Goal: Transaction & Acquisition: Obtain resource

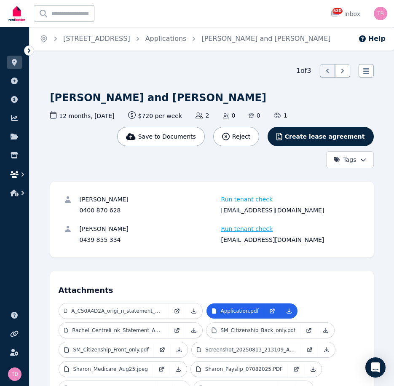
click at [16, 174] on icon "button" at bounding box center [14, 174] width 8 height 7
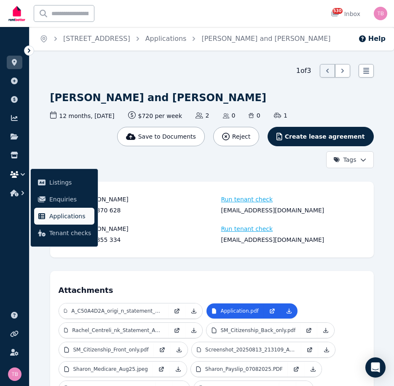
click at [64, 216] on span "Applications" at bounding box center [70, 216] width 42 height 10
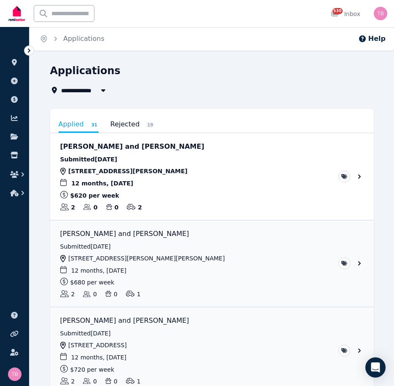
click at [86, 91] on span "All Properties" at bounding box center [88, 90] width 54 height 10
type input "**********"
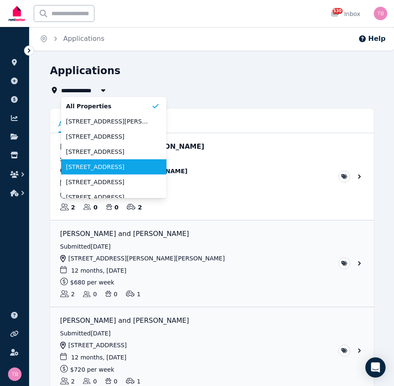
scroll to position [42, 0]
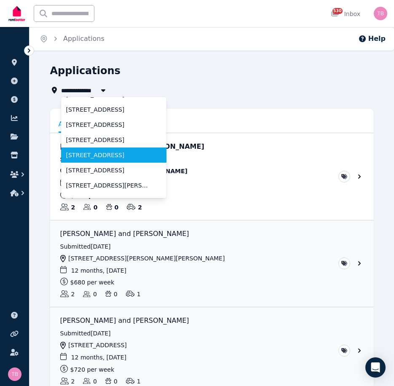
click at [102, 157] on span "26/900 Brunswick St, New Farm" at bounding box center [108, 155] width 85 height 8
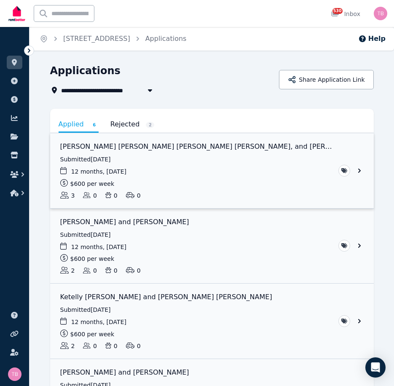
click at [361, 170] on link "View application: Daniela Salcedo Tovar, Andres Felipe Calderon Arteaga, and Ja…" at bounding box center [212, 170] width 324 height 75
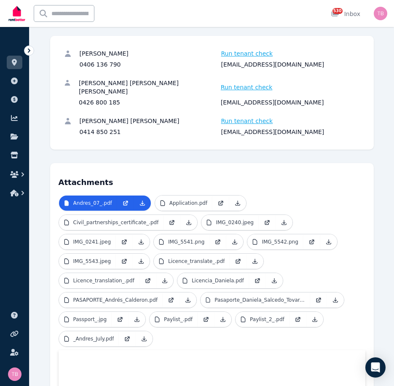
scroll to position [211, 0]
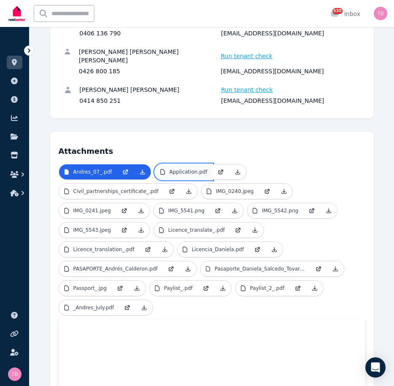
click at [186, 169] on p "Application.pdf" at bounding box center [189, 172] width 38 height 7
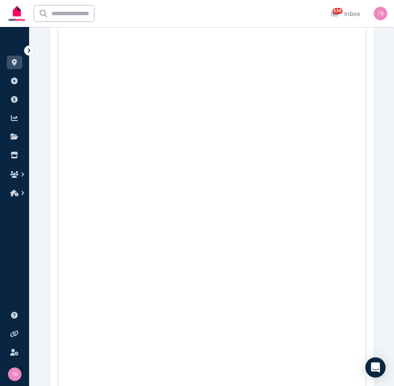
scroll to position [2277, 0]
drag, startPoint x: 15, startPoint y: 172, endPoint x: 19, endPoint y: 167, distance: 7.0
click at [15, 173] on icon "button" at bounding box center [14, 174] width 8 height 7
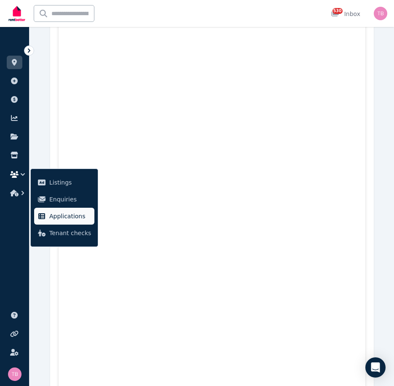
click at [54, 218] on span "Applications" at bounding box center [70, 216] width 42 height 10
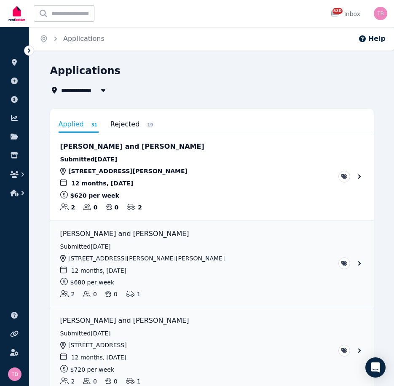
click at [86, 92] on span "All Properties" at bounding box center [88, 90] width 54 height 10
type input "**********"
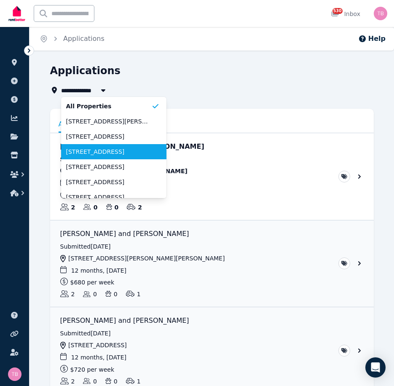
click at [89, 153] on span "[STREET_ADDRESS]" at bounding box center [108, 152] width 85 height 8
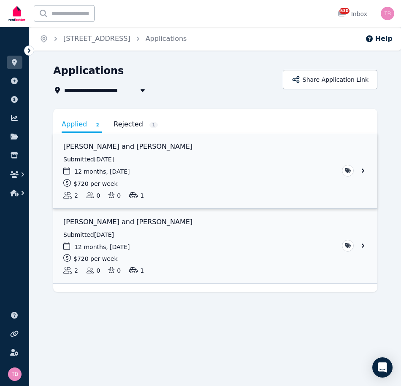
click at [361, 170] on link "View application: Sharon McKitterick and Rachel McKitterick" at bounding box center [215, 170] width 324 height 75
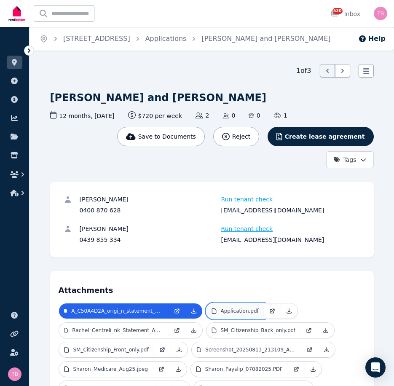
click at [239, 310] on p "Application.pdf" at bounding box center [240, 311] width 38 height 7
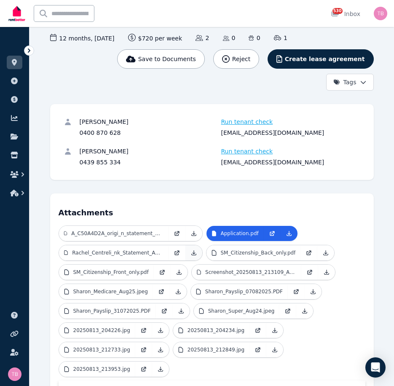
scroll to position [84, 0]
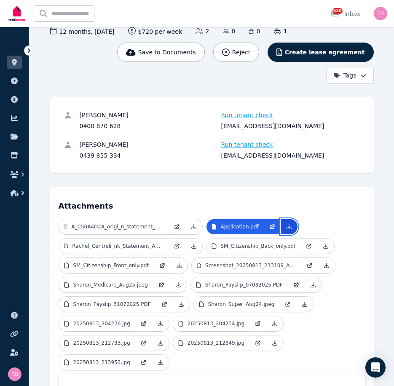
click at [286, 226] on icon at bounding box center [289, 227] width 7 height 7
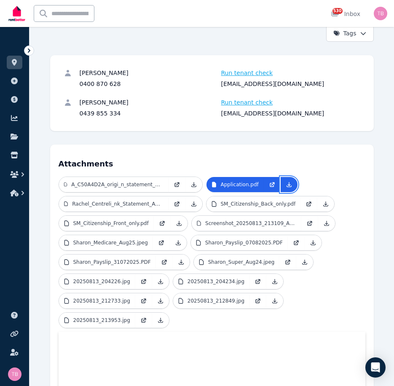
scroll to position [0, 0]
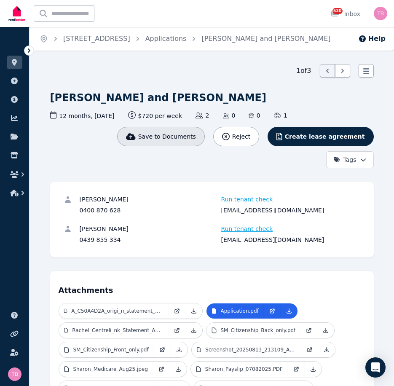
click at [136, 138] on icon "button" at bounding box center [131, 136] width 10 height 7
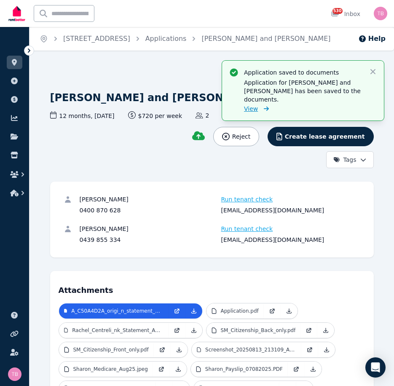
click at [252, 109] on span "View" at bounding box center [251, 109] width 14 height 8
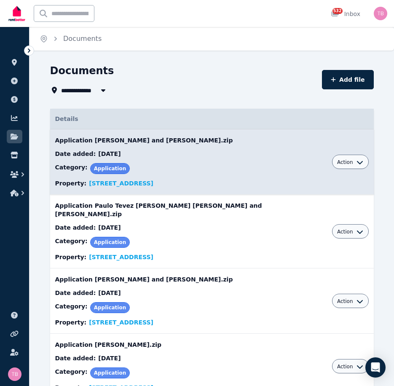
click at [337, 163] on span "Action" at bounding box center [345, 162] width 16 height 7
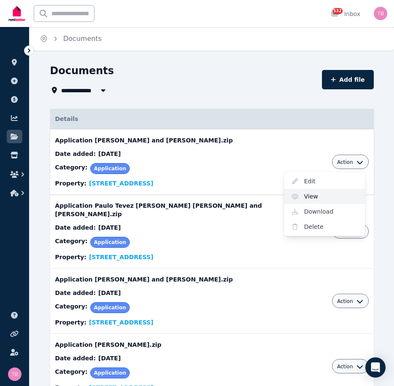
click at [289, 197] on link "View" at bounding box center [324, 196] width 81 height 15
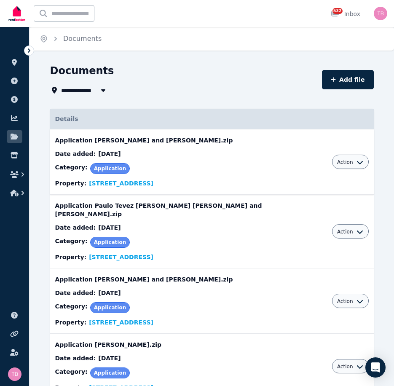
click at [357, 162] on icon "button" at bounding box center [360, 162] width 6 height 3
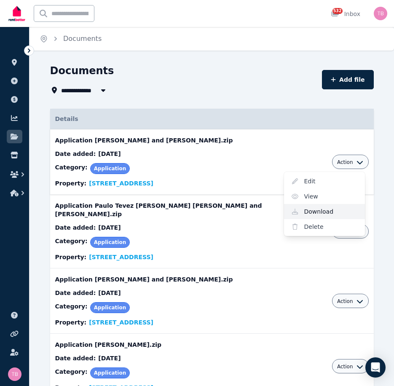
click at [295, 211] on link "Download" at bounding box center [324, 211] width 81 height 15
